Goal: Task Accomplishment & Management: Manage account settings

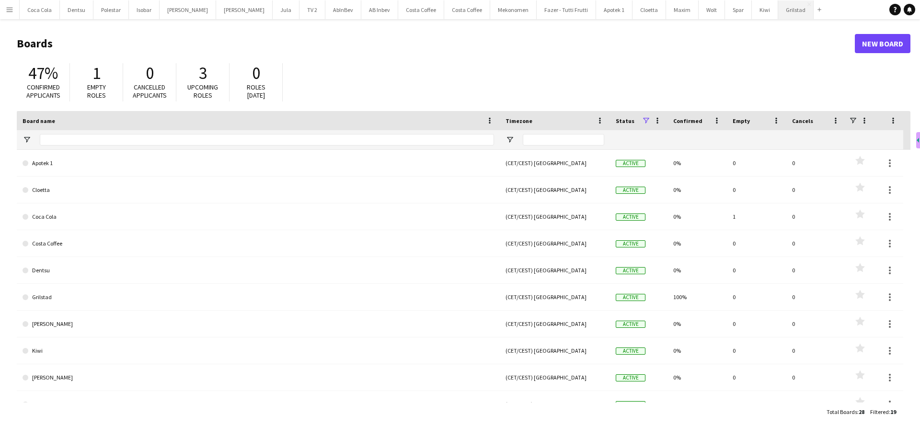
click at [778, 10] on button "Grilstad Close" at bounding box center [795, 9] width 35 height 19
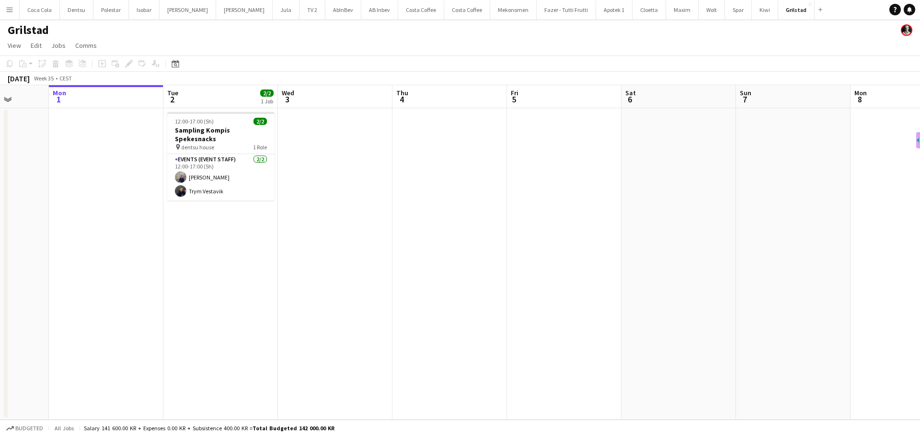
drag, startPoint x: 612, startPoint y: 234, endPoint x: 540, endPoint y: 238, distance: 71.5
click at [546, 238] on app-calendar-viewport "Fri 29 Sat 30 Sun 31 Mon 1 Tue 2 2/2 1 Job Wed 3 Thu 4 Fri 5 Sat 6 Sun 7 Mon 8 …" at bounding box center [460, 252] width 920 height 335
click at [225, 165] on app-card-role "Events (Event Staff) [DATE] 12:00-17:00 (5h) [PERSON_NAME] Trym Vestavik" at bounding box center [220, 177] width 107 height 46
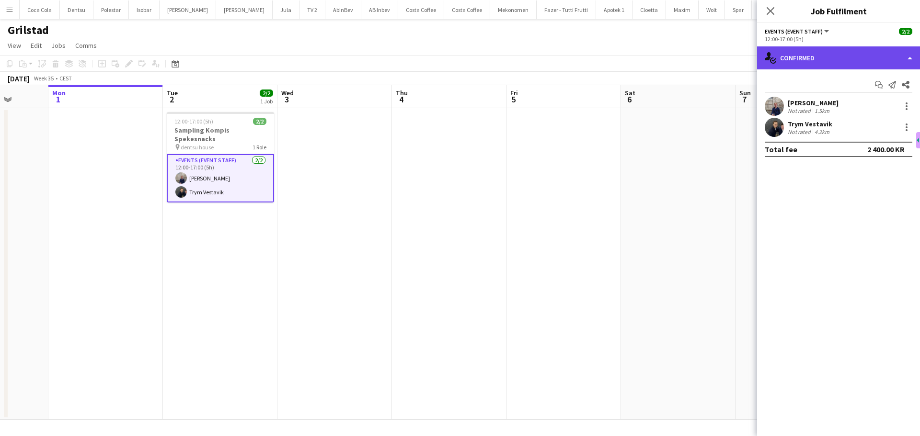
click at [847, 66] on div "single-neutral-actions-check-2 Confirmed" at bounding box center [838, 57] width 163 height 23
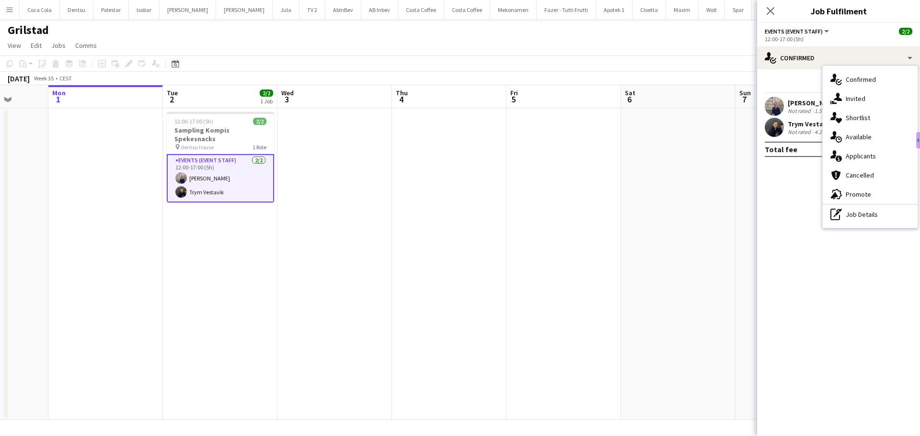
click at [795, 127] on div "Trym Vestavik" at bounding box center [810, 124] width 45 height 9
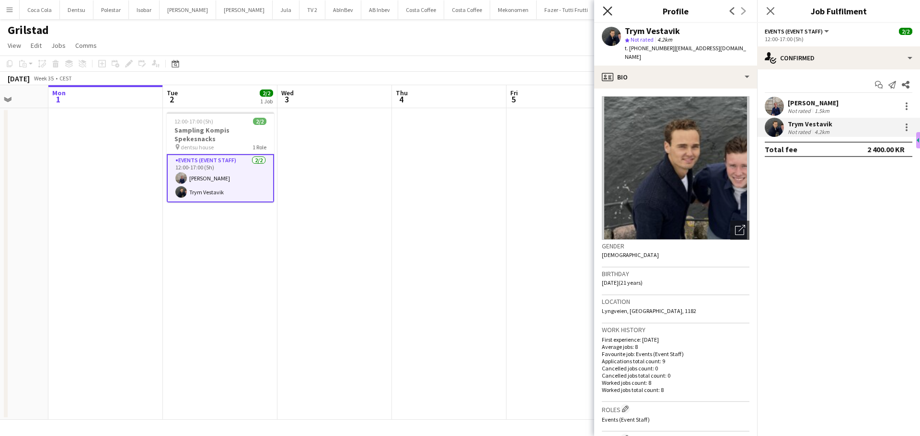
click at [610, 8] on icon at bounding box center [607, 10] width 9 height 9
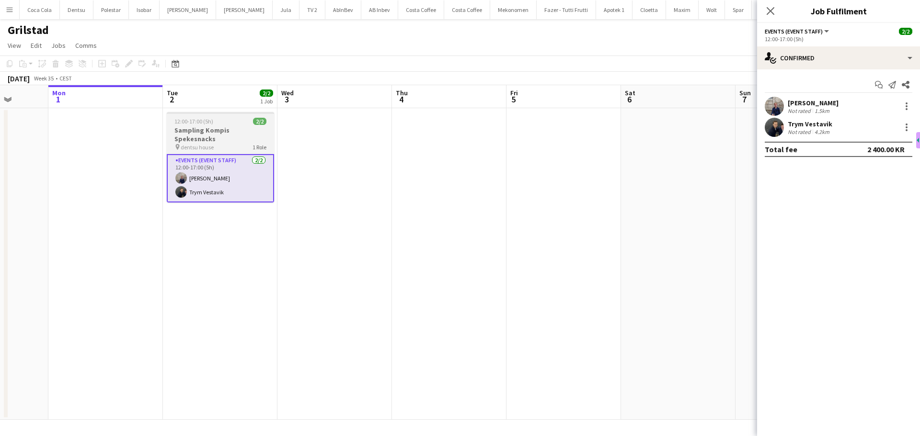
drag, startPoint x: 216, startPoint y: 138, endPoint x: 218, endPoint y: 129, distance: 9.3
click at [217, 143] on div "pin dentsu house 1 Role" at bounding box center [220, 147] width 107 height 8
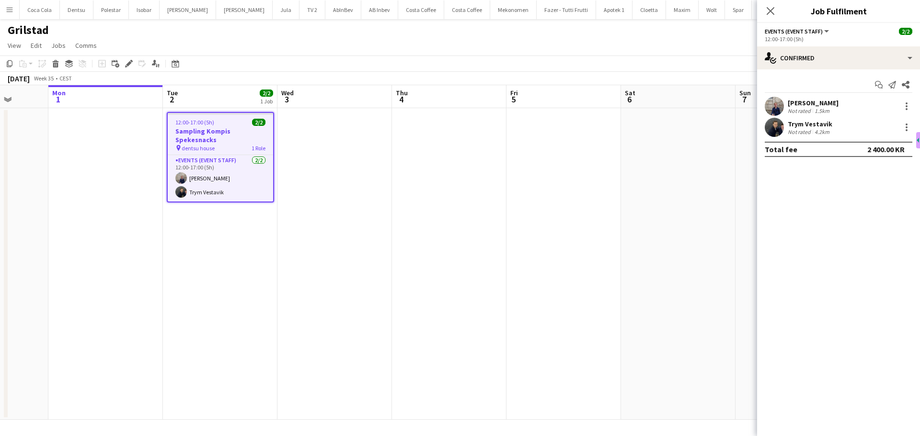
scroll to position [0, 294]
click at [308, 140] on app-date-cell at bounding box center [335, 264] width 115 height 312
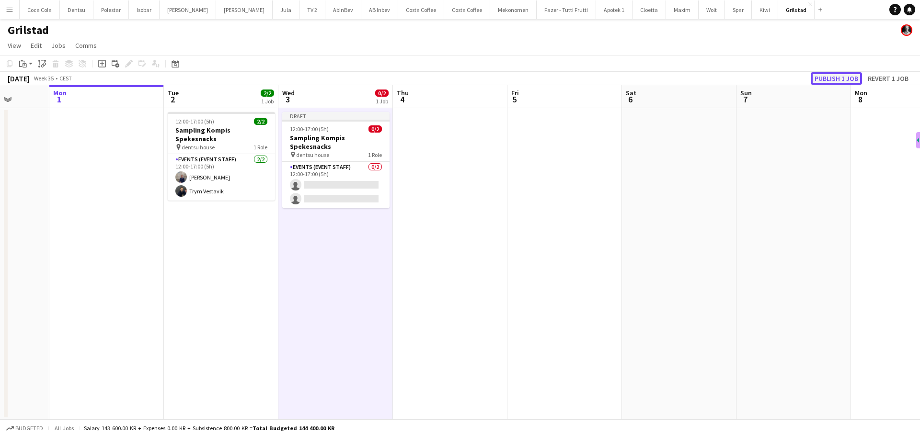
click at [843, 76] on button "Publish 1 job" at bounding box center [836, 78] width 51 height 12
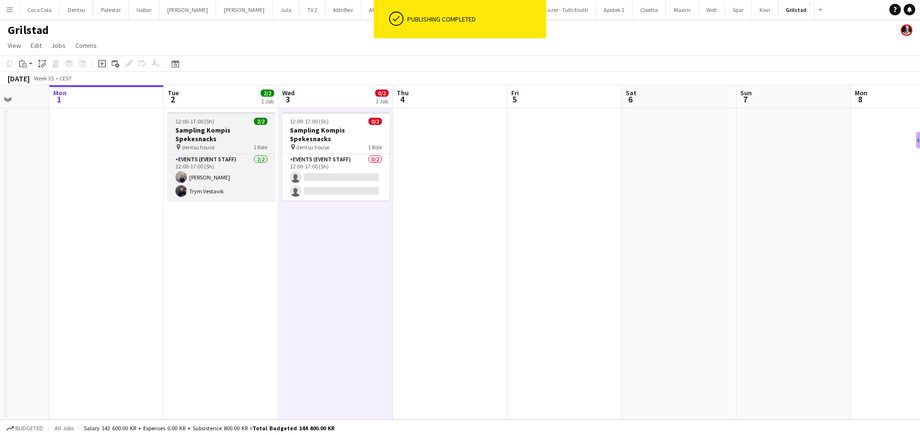
click at [214, 128] on h3 "Sampling Kompis Spekesnacks" at bounding box center [221, 134] width 107 height 17
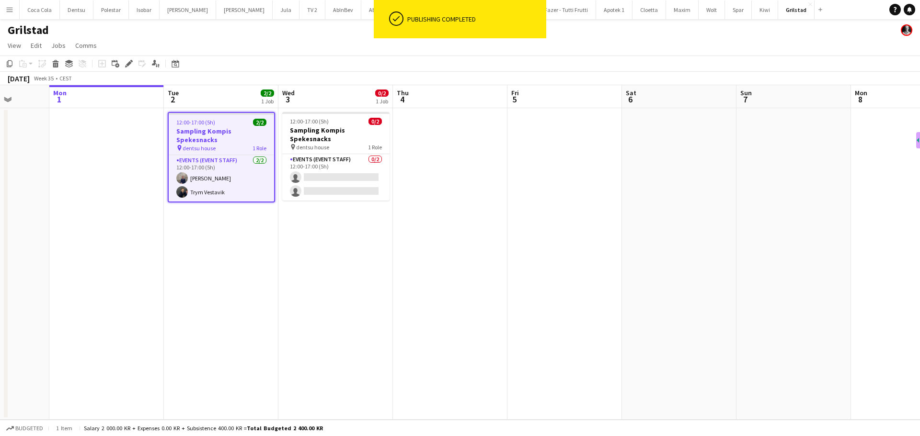
click at [219, 134] on h3 "Sampling Kompis Spekesnacks" at bounding box center [221, 135] width 105 height 17
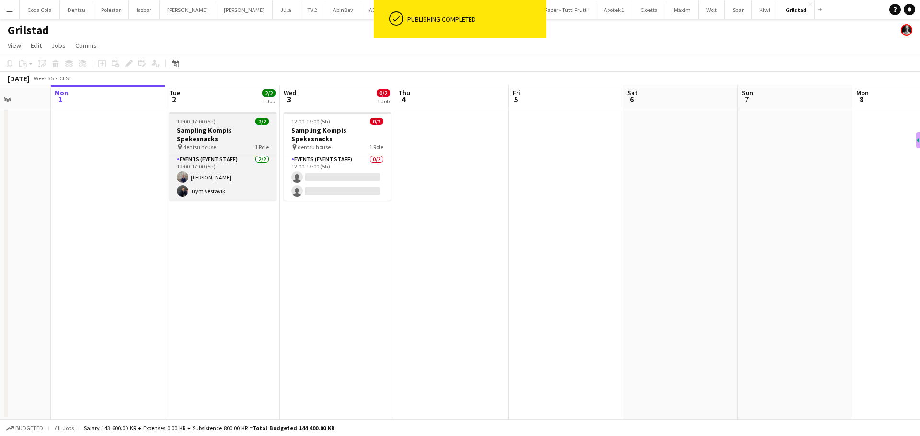
click at [220, 133] on h3 "Sampling Kompis Spekesnacks" at bounding box center [222, 134] width 107 height 17
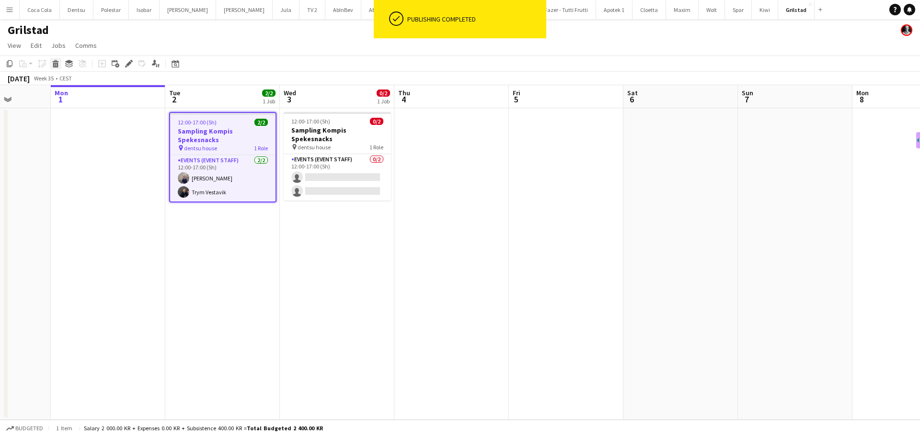
click at [51, 63] on div "Delete" at bounding box center [55, 63] width 11 height 11
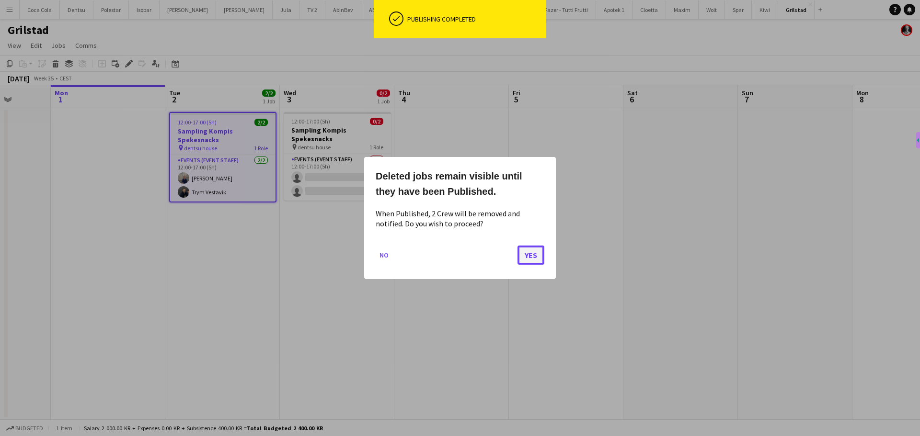
click at [532, 258] on button "Yes" at bounding box center [530, 255] width 27 height 19
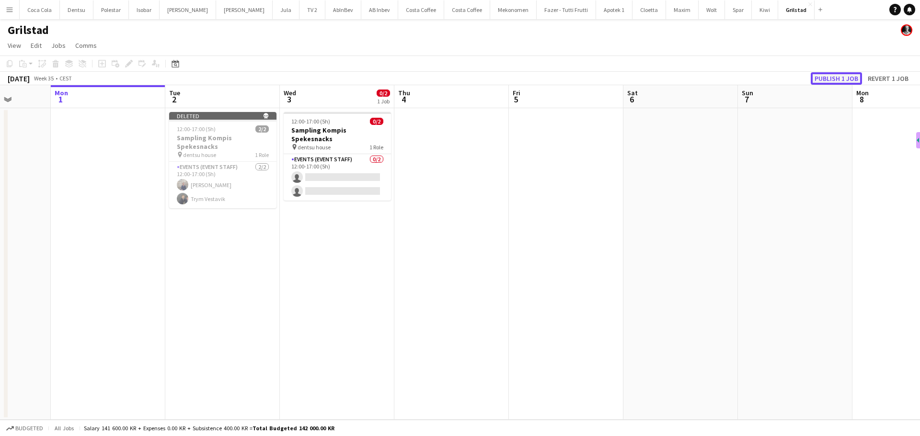
click at [854, 76] on button "Publish 1 job" at bounding box center [836, 78] width 51 height 12
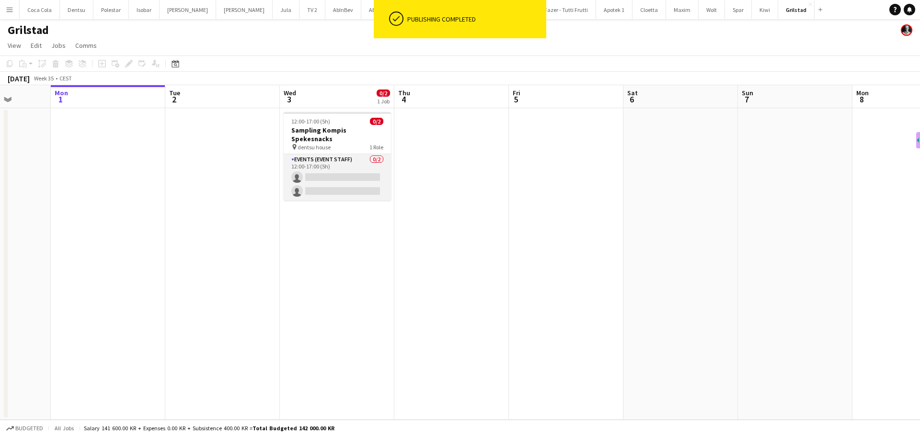
click at [321, 177] on app-card-role "Events (Event Staff) 0/2 12:00-17:00 (5h) single-neutral-actions single-neutral…" at bounding box center [337, 177] width 107 height 46
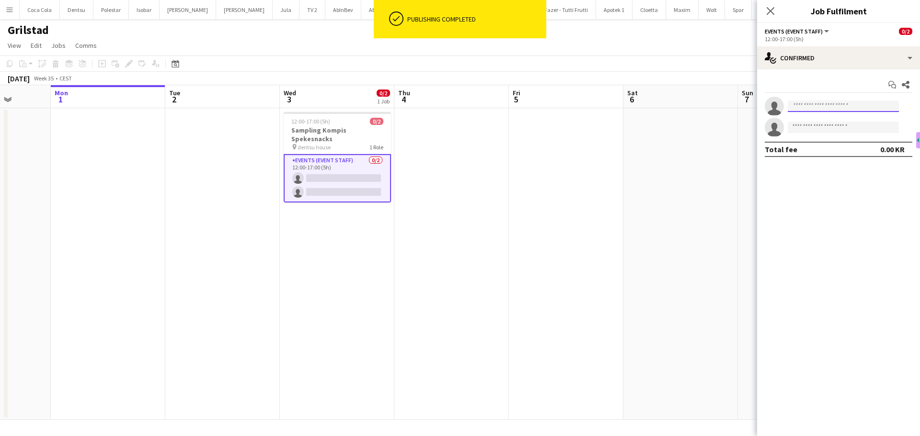
click at [841, 105] on input at bounding box center [843, 106] width 111 height 11
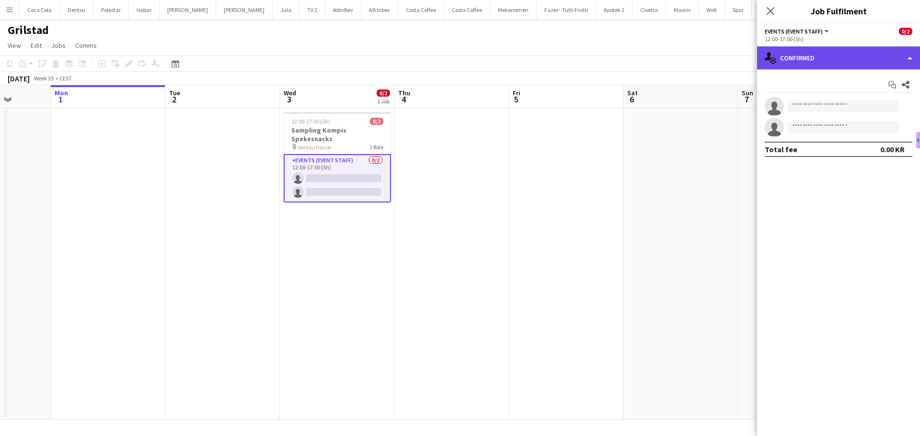
click at [859, 50] on div "single-neutral-actions-check-2 Confirmed" at bounding box center [838, 57] width 163 height 23
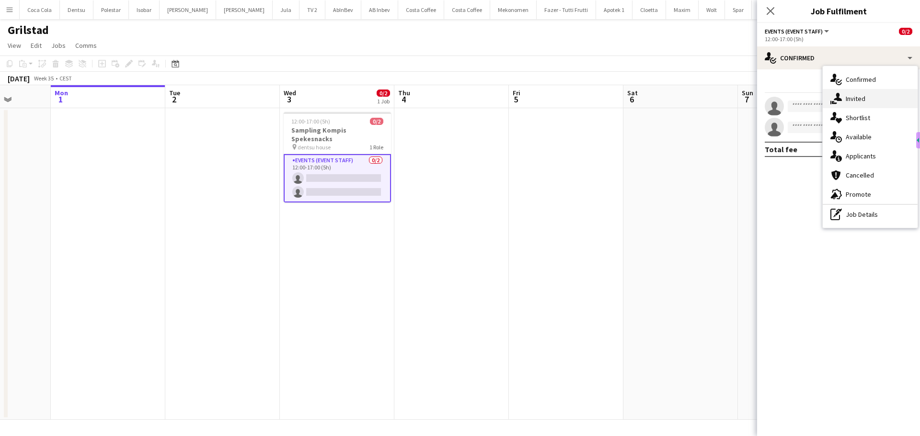
click at [869, 100] on div "single-neutral-actions-share-1 Invited" at bounding box center [870, 98] width 95 height 19
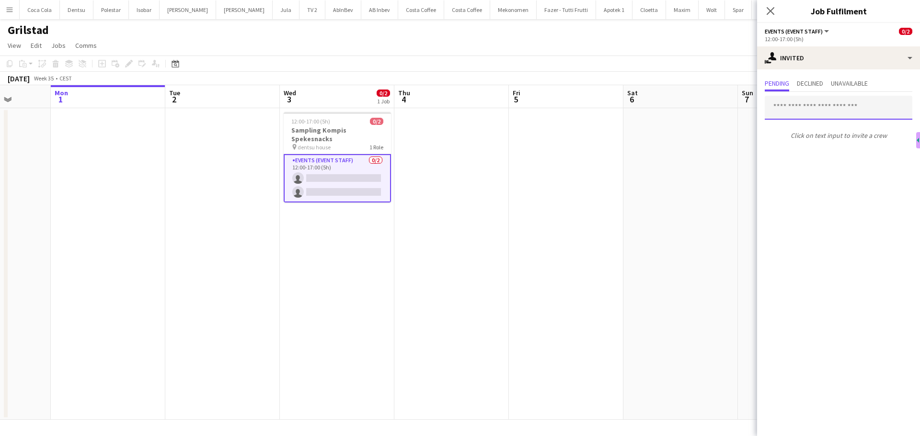
click at [820, 110] on input "text" at bounding box center [839, 108] width 148 height 24
type input "****"
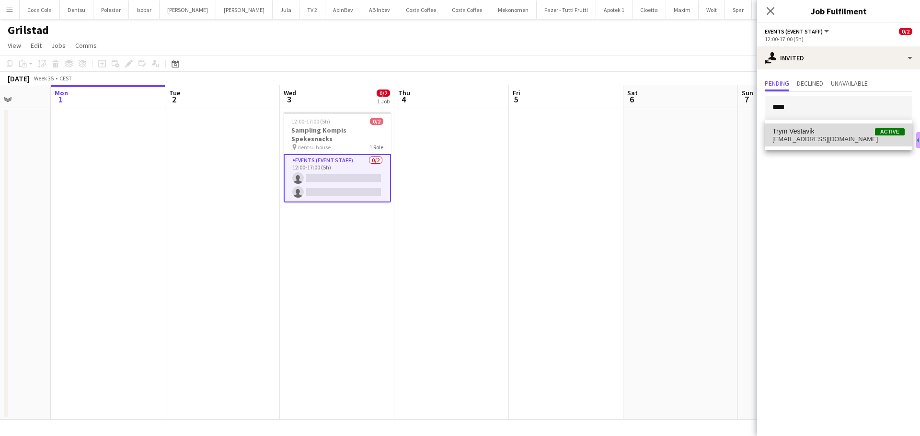
click at [839, 135] on span "Trym Vestavik Active" at bounding box center [838, 131] width 132 height 8
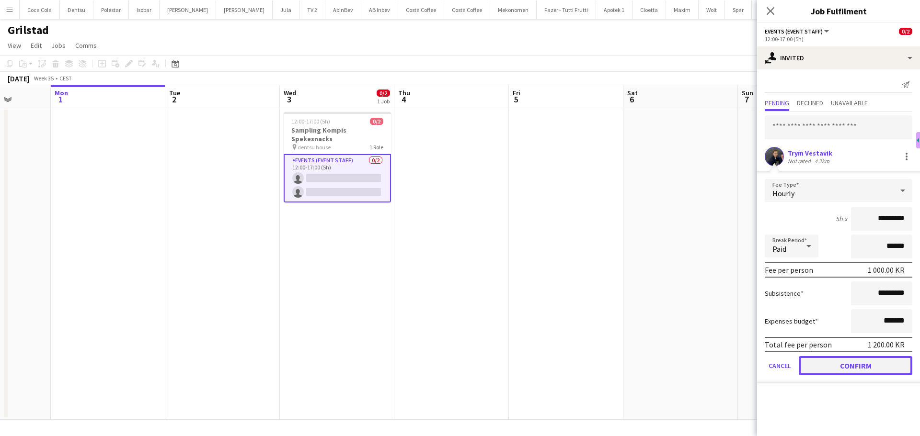
click at [871, 367] on button "Confirm" at bounding box center [856, 365] width 114 height 19
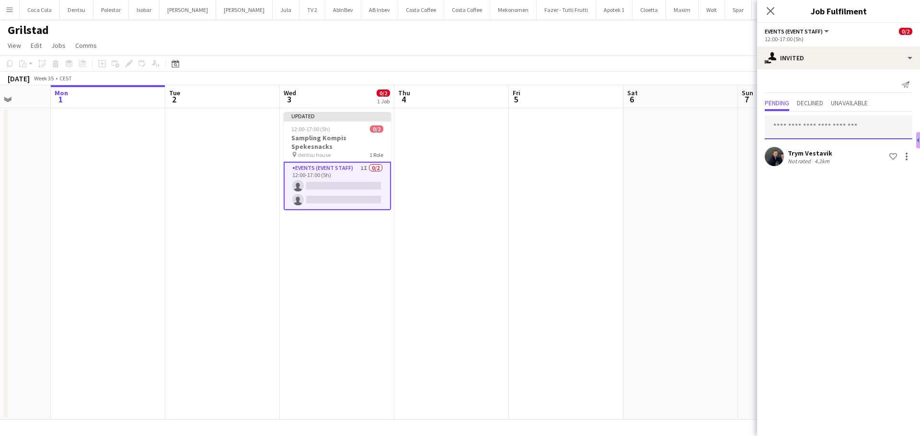
click at [830, 131] on input "text" at bounding box center [839, 127] width 148 height 24
type input "****"
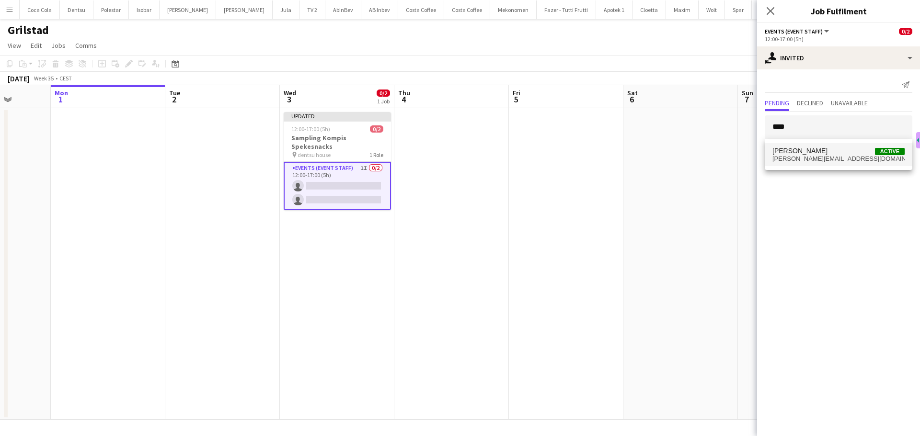
click at [833, 155] on span "[PERSON_NAME][EMAIL_ADDRESS][DOMAIN_NAME]" at bounding box center [838, 159] width 132 height 8
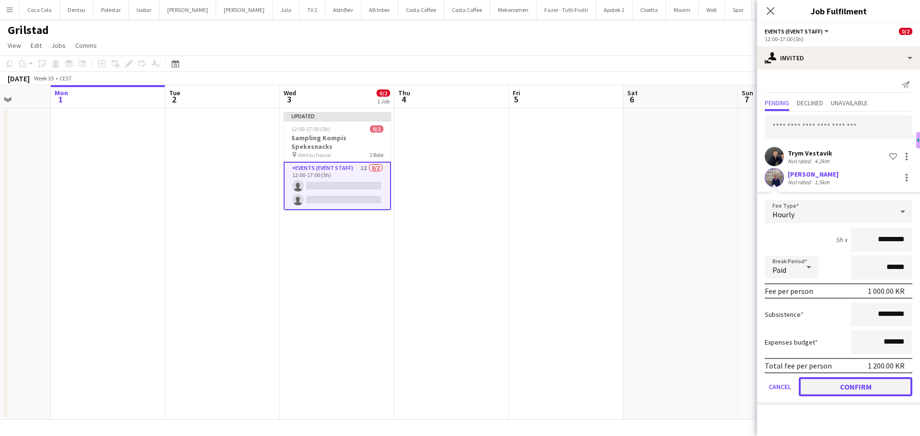
click at [879, 388] on button "Confirm" at bounding box center [856, 387] width 114 height 19
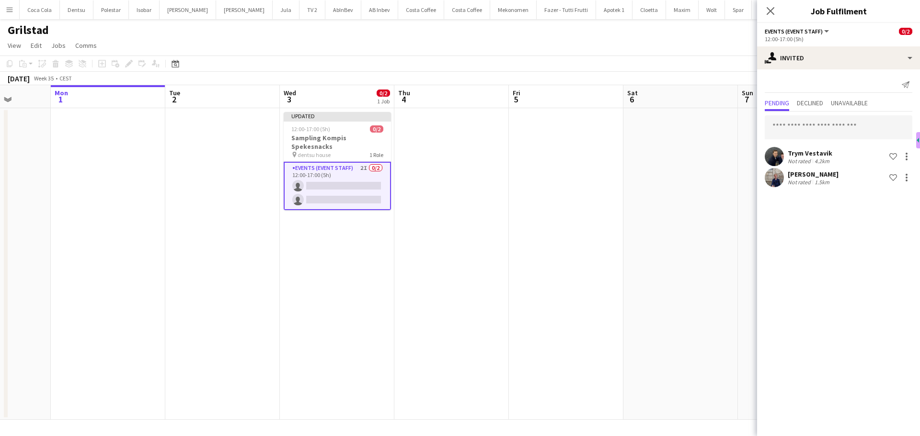
click at [768, 12] on icon "Close pop-in" at bounding box center [771, 11] width 8 height 8
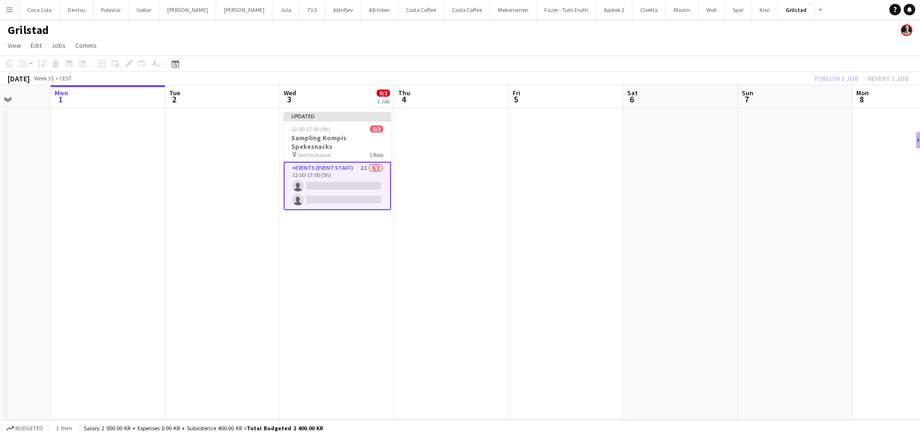
click at [506, 207] on app-date-cell at bounding box center [451, 264] width 115 height 312
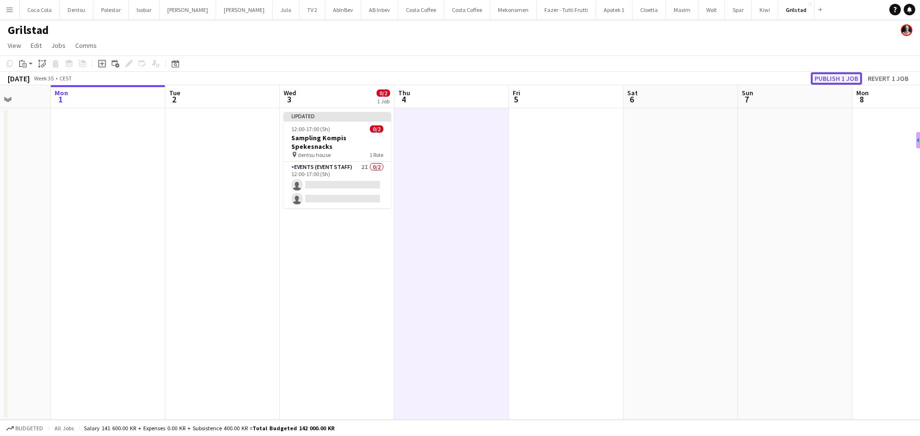
click at [825, 73] on button "Publish 1 job" at bounding box center [836, 78] width 51 height 12
